Goal: Task Accomplishment & Management: Complete application form

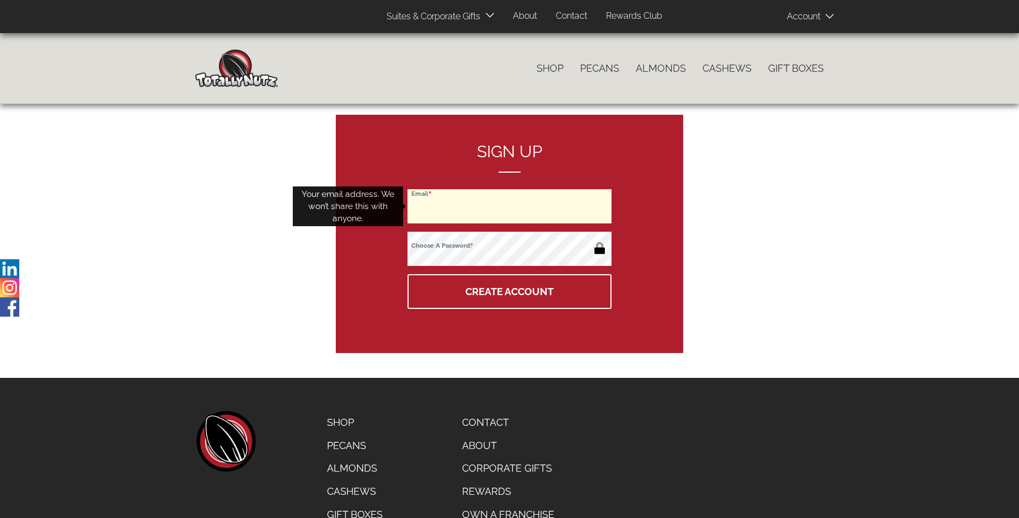
click at [509, 206] on input "Email" at bounding box center [509, 206] width 204 height 34
type input "gaudierx@gmail.com"
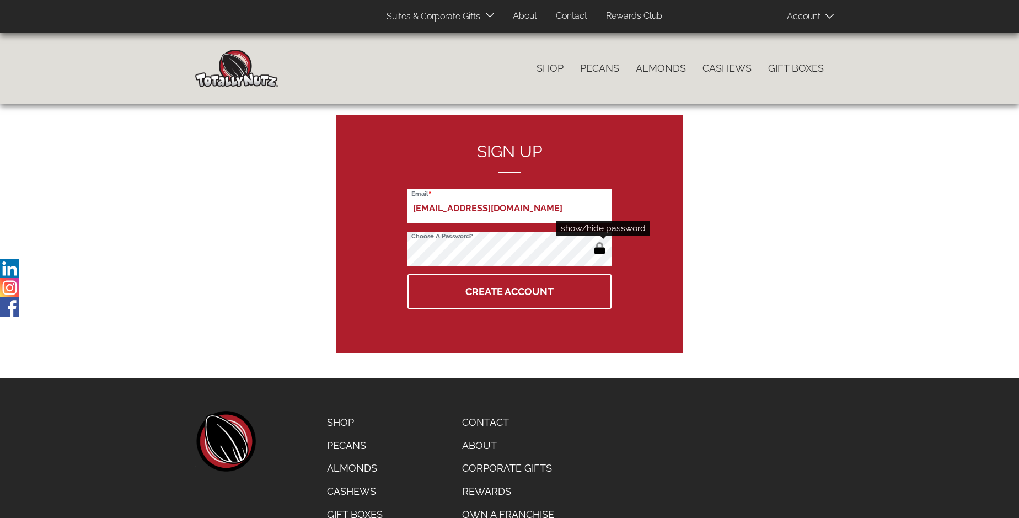
click at [599, 249] on button "button" at bounding box center [599, 249] width 18 height 18
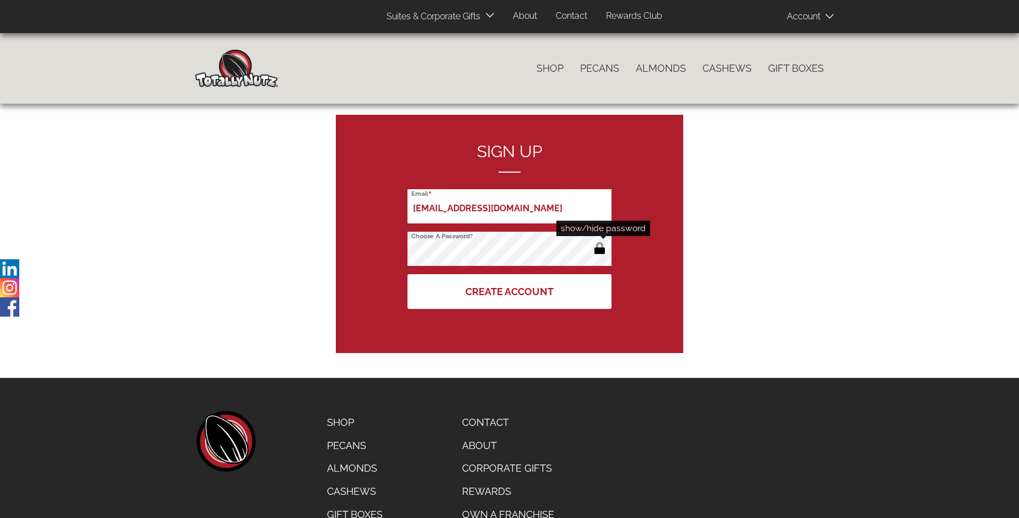
click at [509, 291] on button "Create Account" at bounding box center [509, 291] width 204 height 35
